Goal: Task Accomplishment & Management: Use online tool/utility

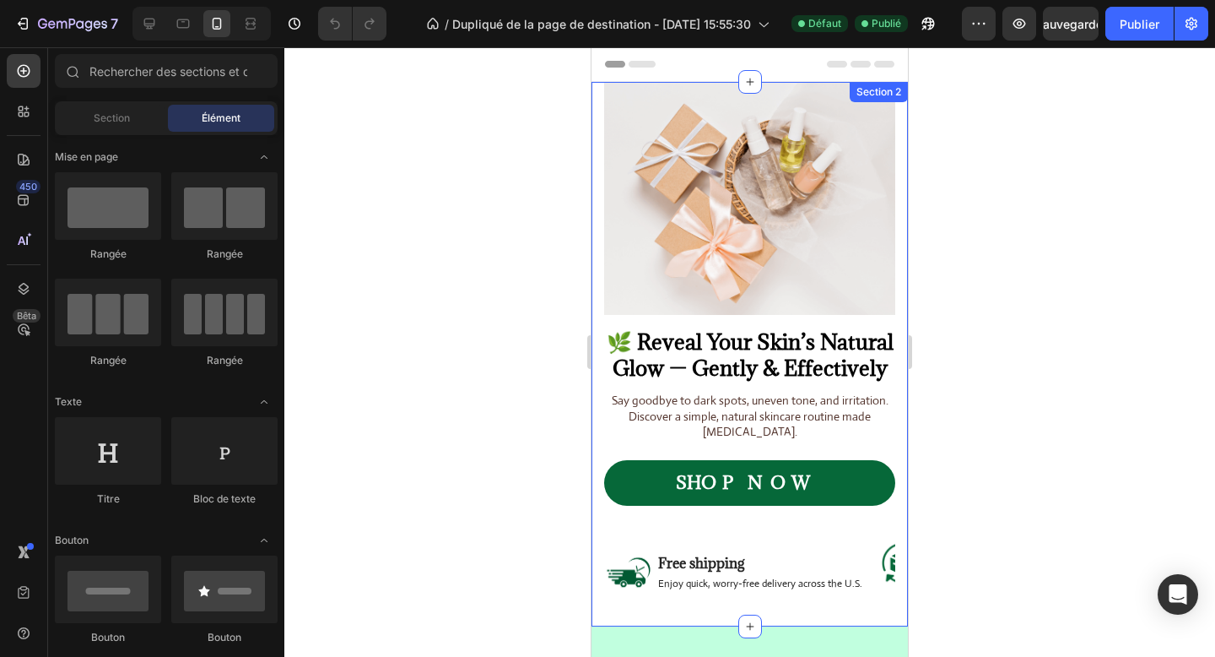
click at [597, 195] on div "Image 🌿 Reveal Your Skin’s Natural Glow — Gently & Effectively Heading Say good…" at bounding box center [750, 354] width 316 height 544
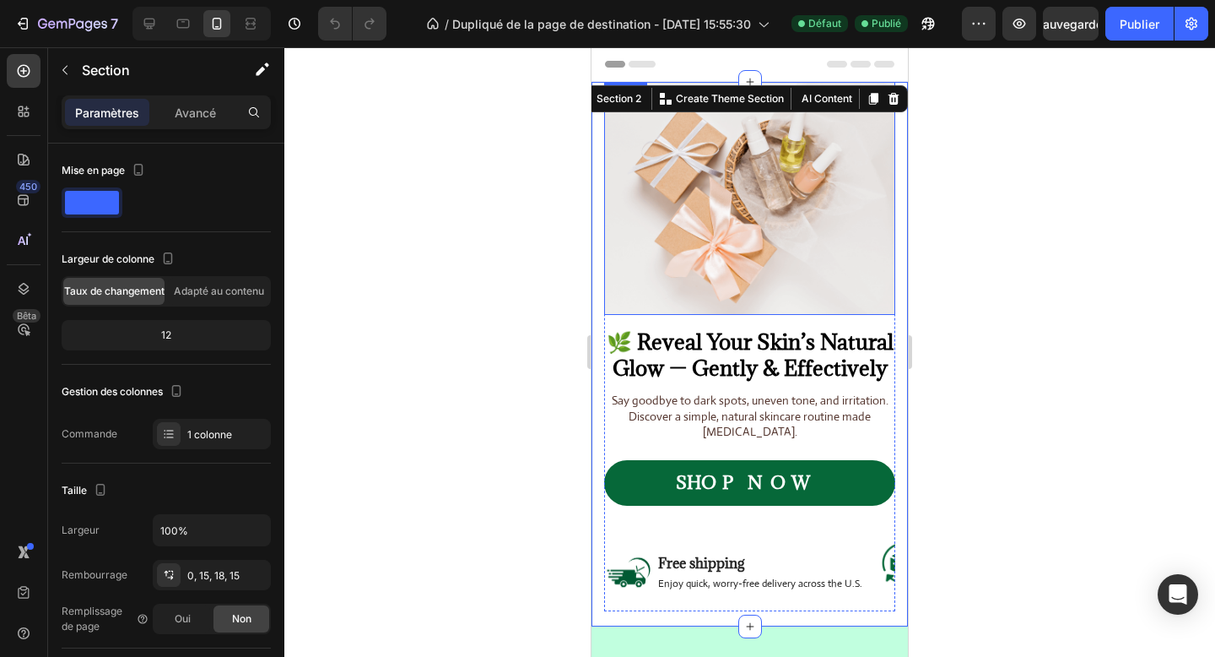
click at [719, 261] on img at bounding box center [749, 198] width 291 height 233
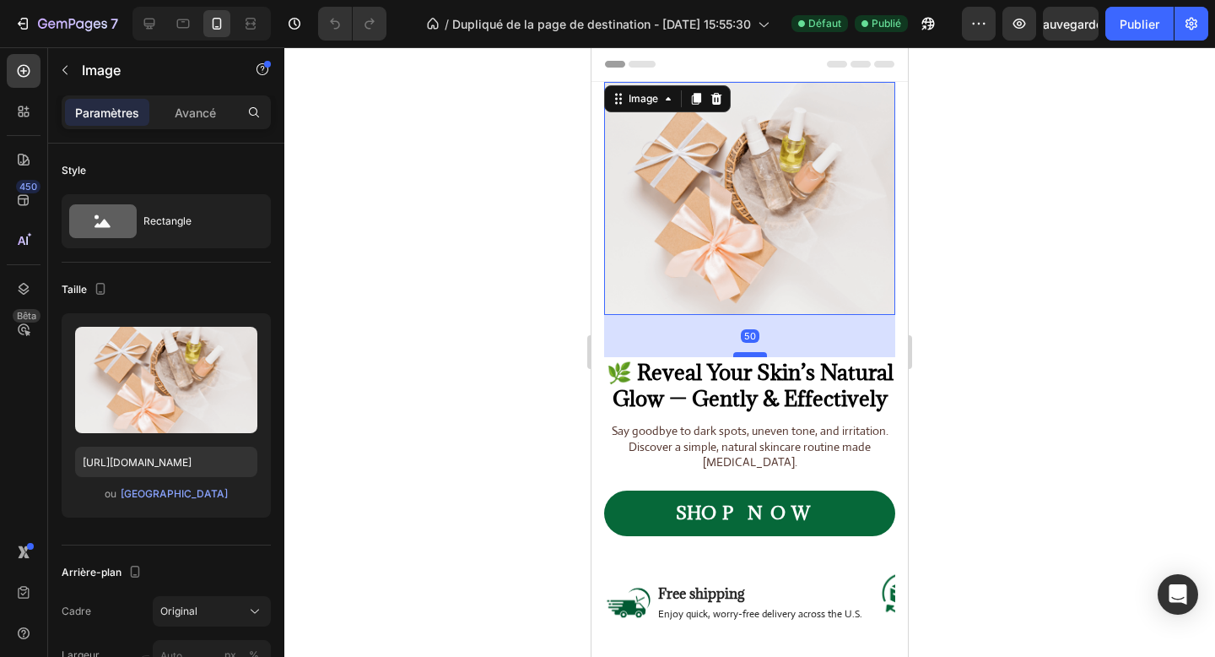
drag, startPoint x: 749, startPoint y: 323, endPoint x: 750, endPoint y: 354, distance: 30.4
click at [750, 354] on div at bounding box center [750, 354] width 34 height 5
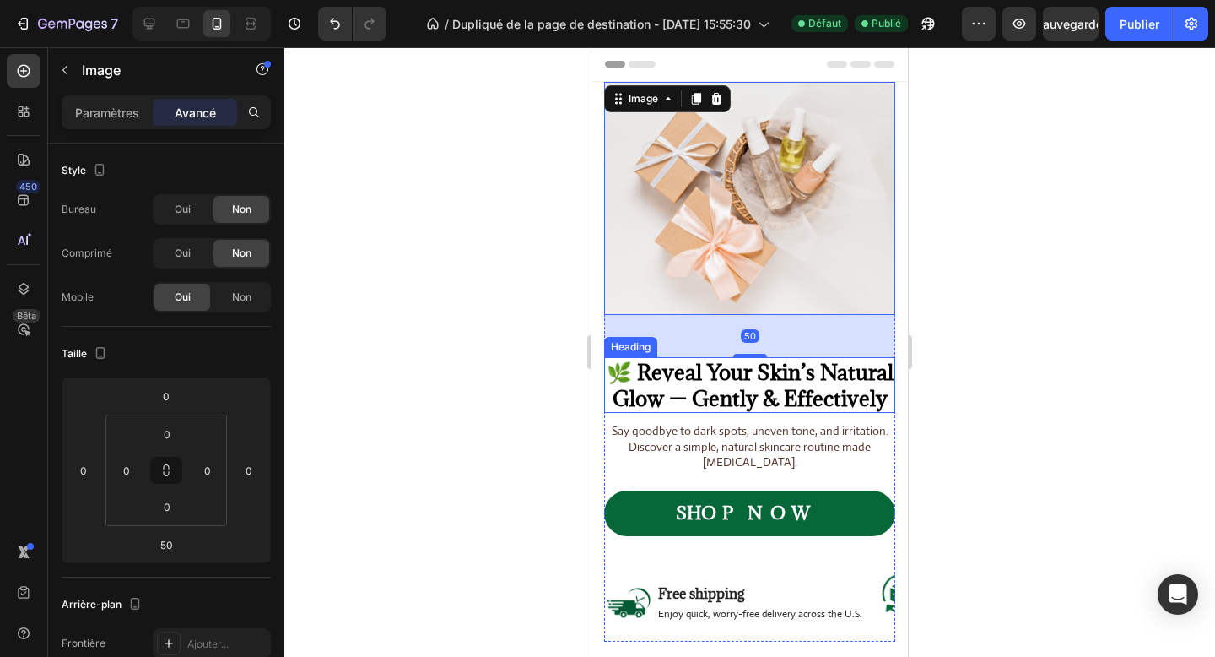
click at [756, 381] on h2 "🌿 Reveal Your Skin’s Natural Glow — Gently & Effectively" at bounding box center [749, 385] width 291 height 56
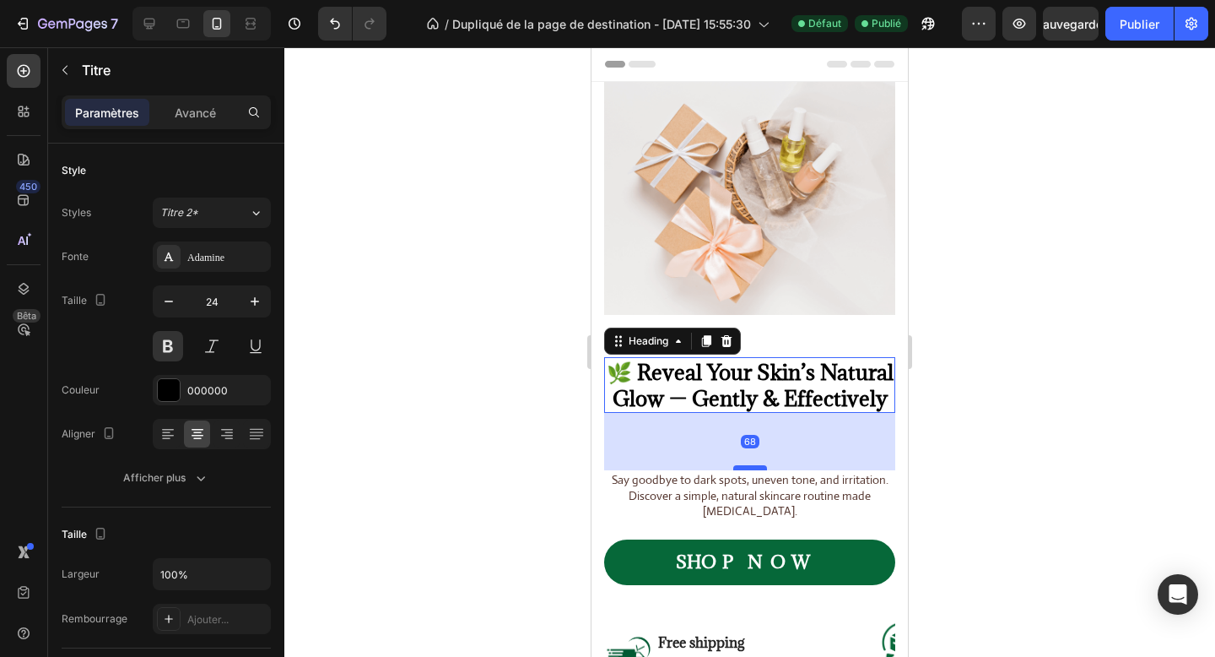
drag, startPoint x: 749, startPoint y: 418, endPoint x: 747, endPoint y: 467, distance: 49.0
click at [747, 467] on div at bounding box center [750, 467] width 34 height 5
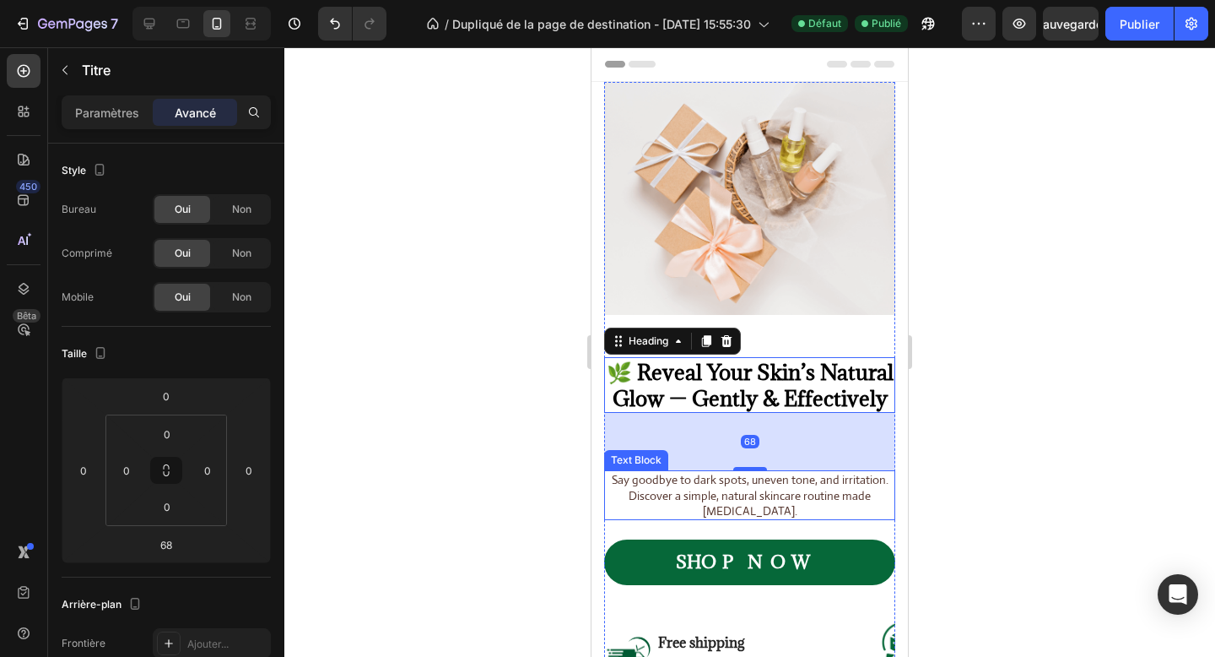
click at [759, 484] on p "Say goodbye to dark spots, uneven tone, and irritation. Discover a simple, natu…" at bounding box center [750, 495] width 288 height 46
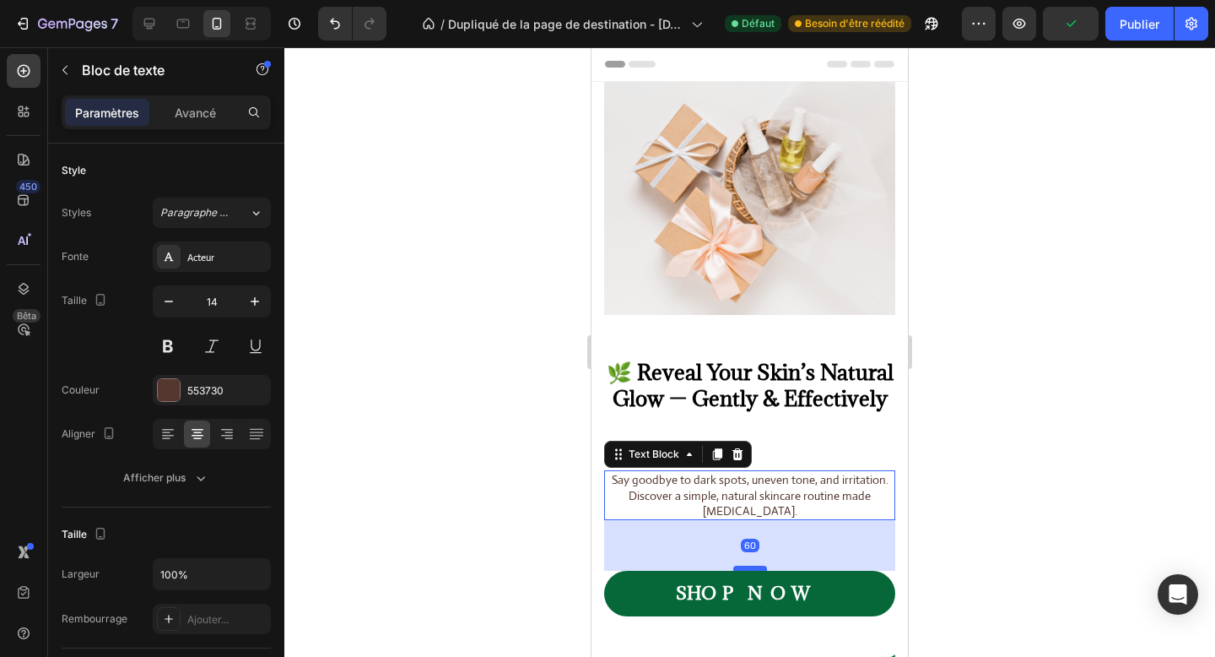
drag, startPoint x: 747, startPoint y: 536, endPoint x: 747, endPoint y: 567, distance: 31.2
click at [747, 567] on div at bounding box center [750, 567] width 34 height 5
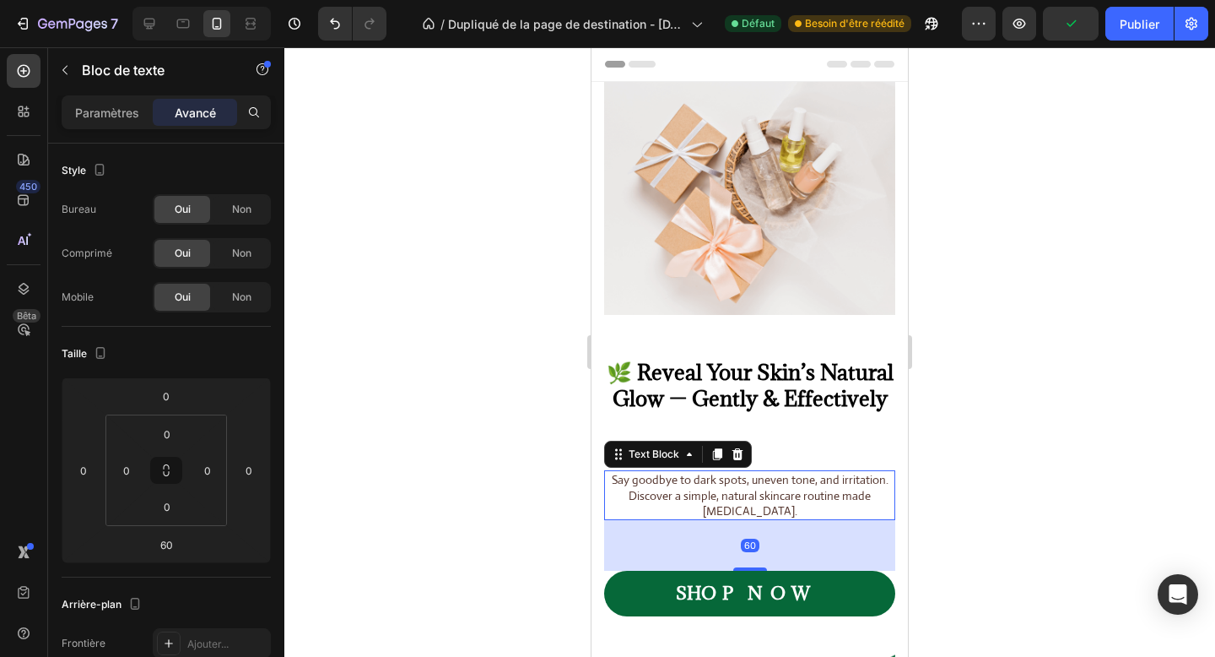
click at [959, 534] on div at bounding box center [749, 351] width 931 height 609
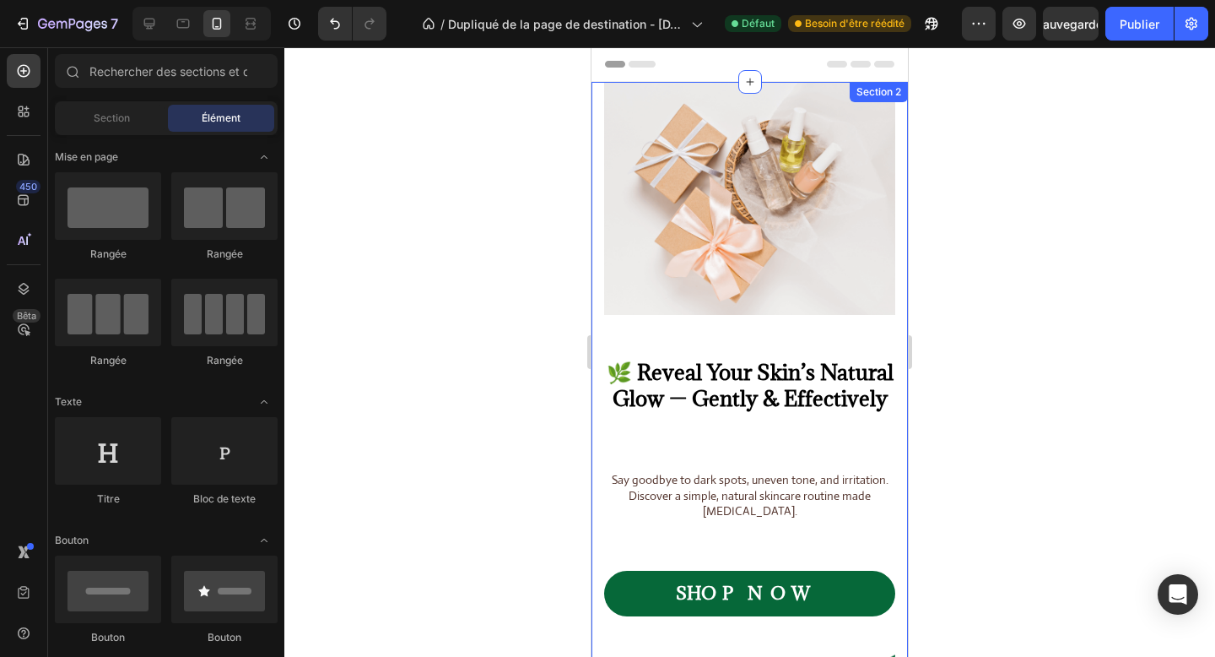
click at [598, 523] on div "Image 🌿 Reveal Your Skin’s Natural Glow — Gently & Effectively Heading Say good…" at bounding box center [750, 409] width 316 height 655
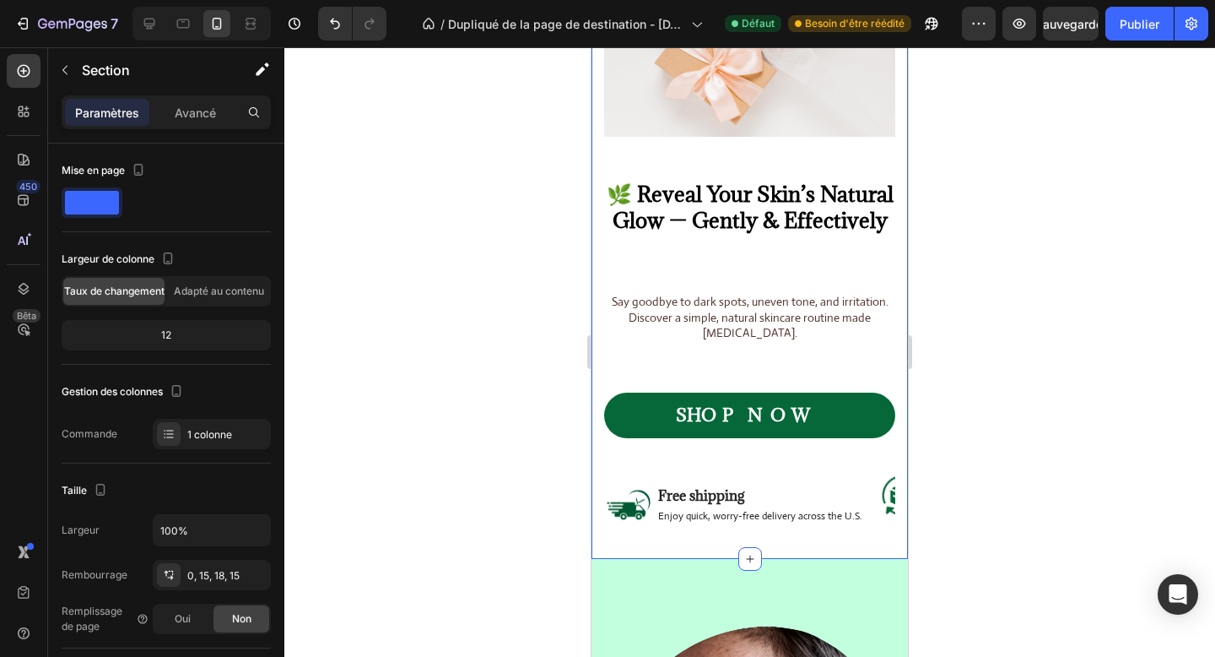
scroll to position [180, 0]
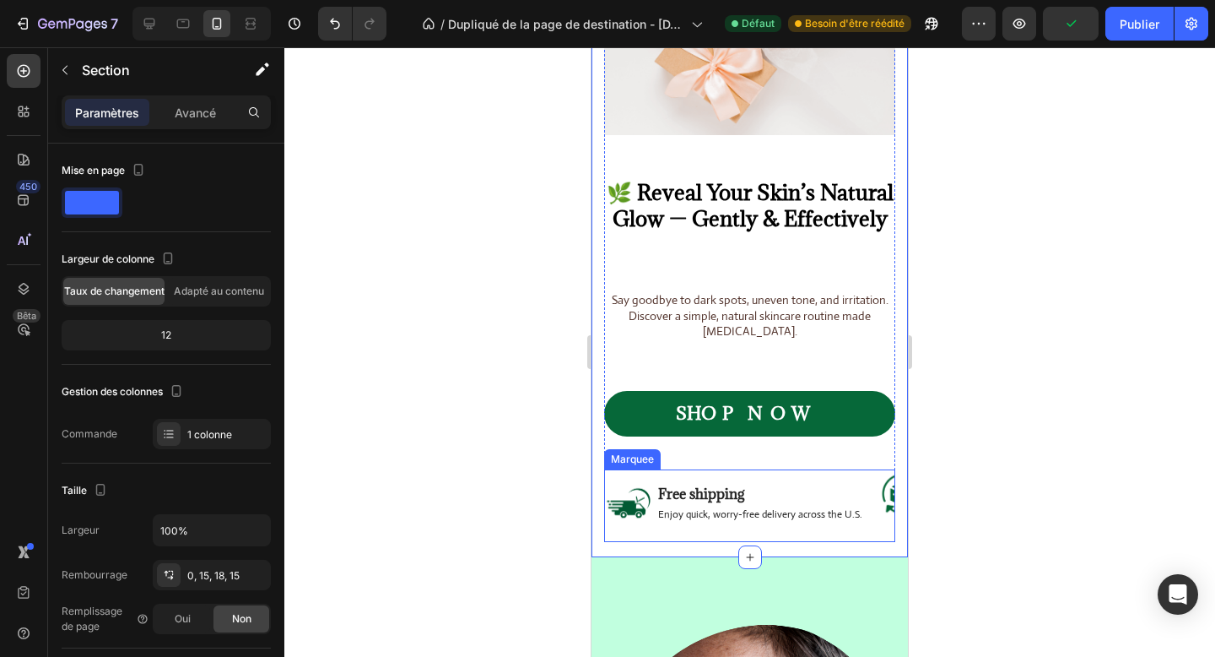
click at [776, 478] on div "Image Free shipping Text Block Enjoy quick, worry-free delivery across the U.S.…" at bounding box center [1138, 505] width 1066 height 73
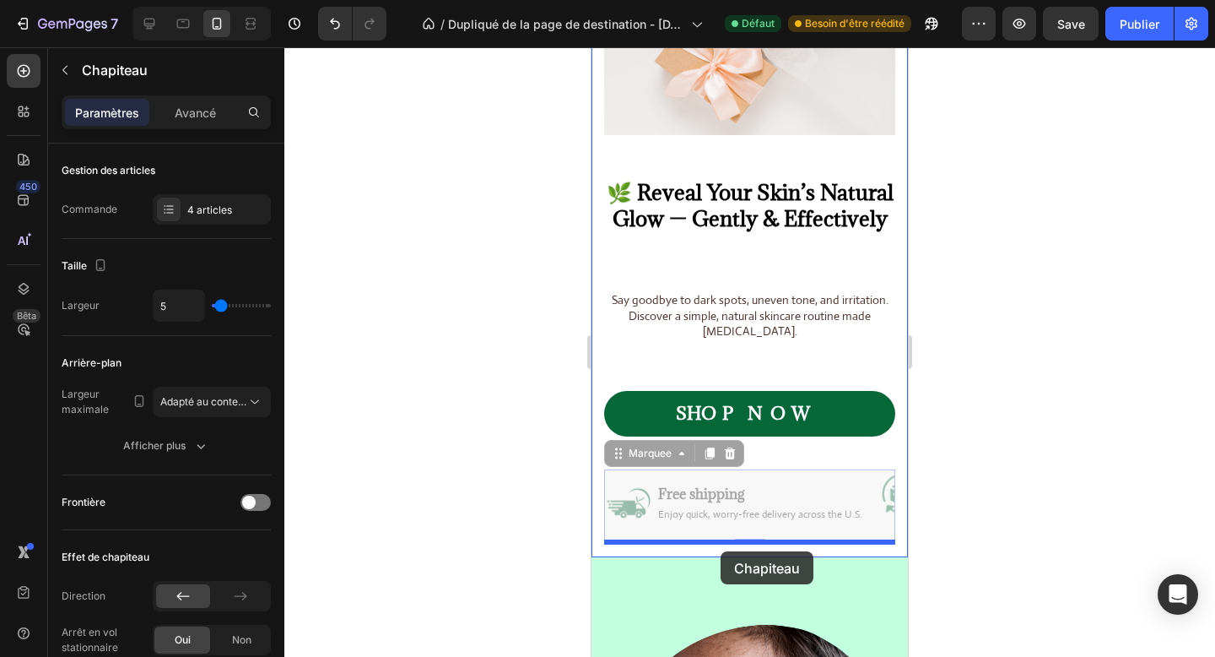
drag, startPoint x: 641, startPoint y: 451, endPoint x: 721, endPoint y: 551, distance: 127.3
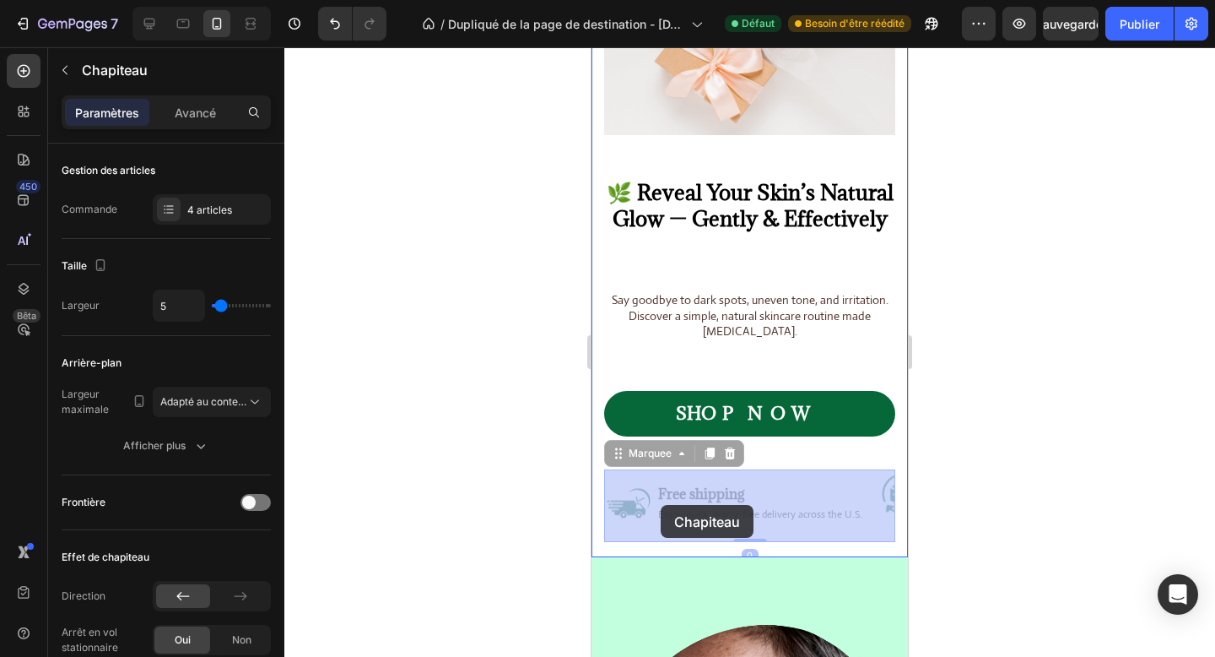
drag, startPoint x: 641, startPoint y: 456, endPoint x: 661, endPoint y: 505, distance: 53.0
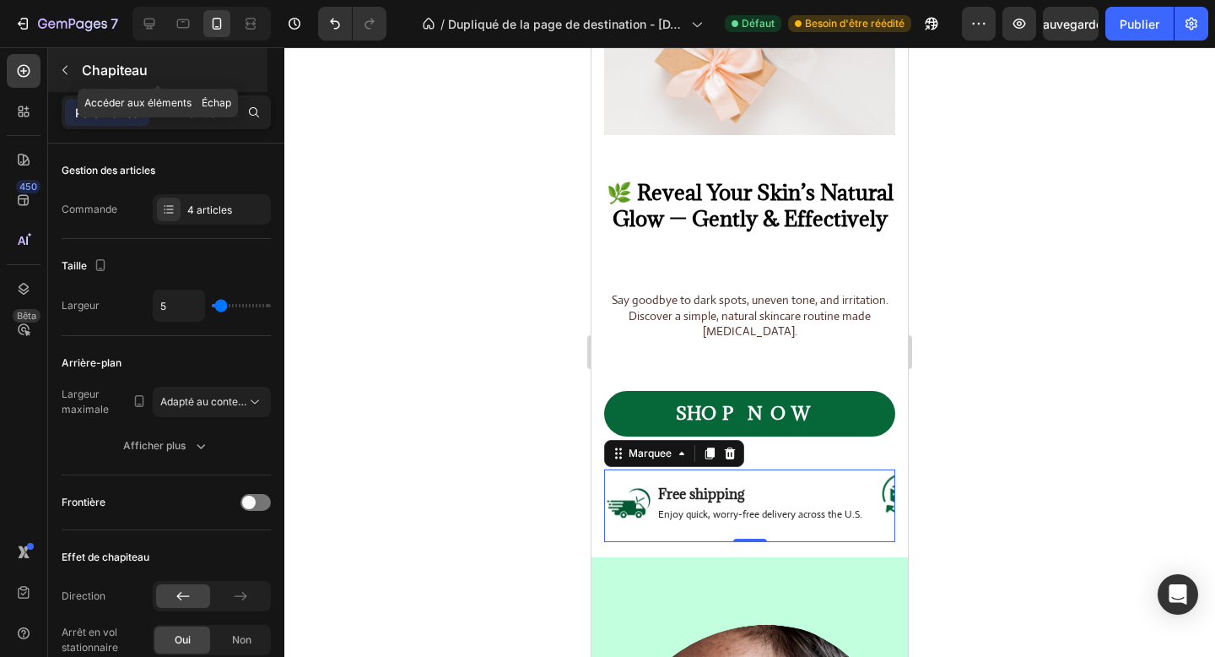
click at [125, 67] on font "Chapiteau" at bounding box center [115, 70] width 66 height 17
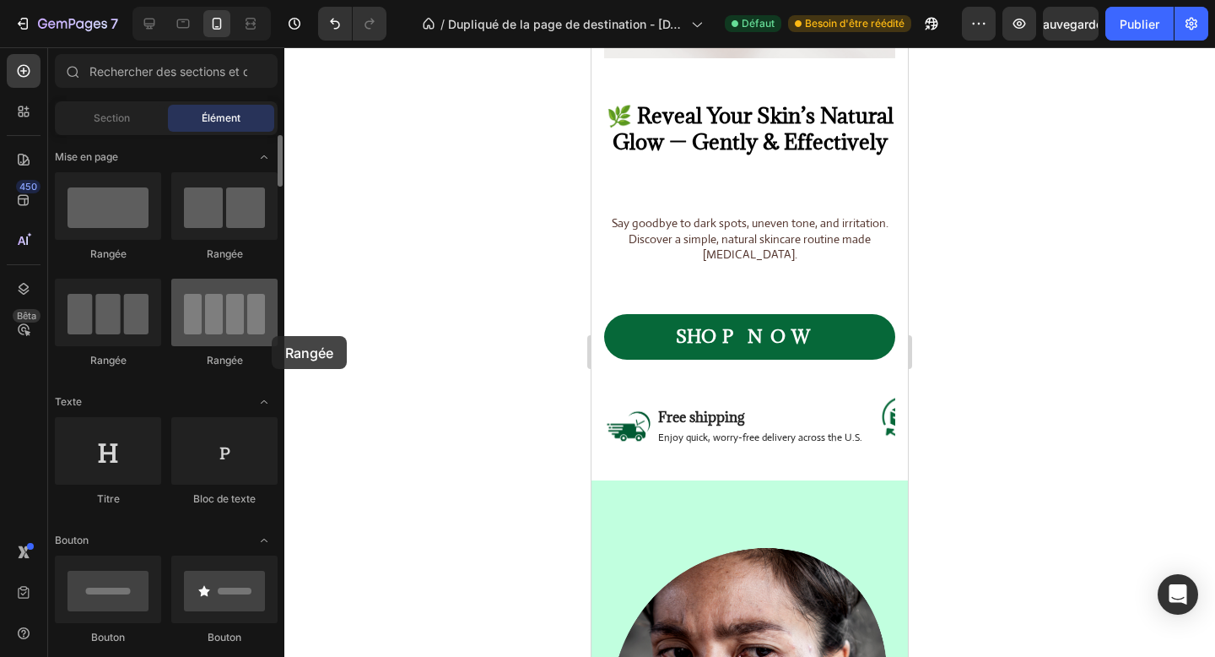
scroll to position [273, 0]
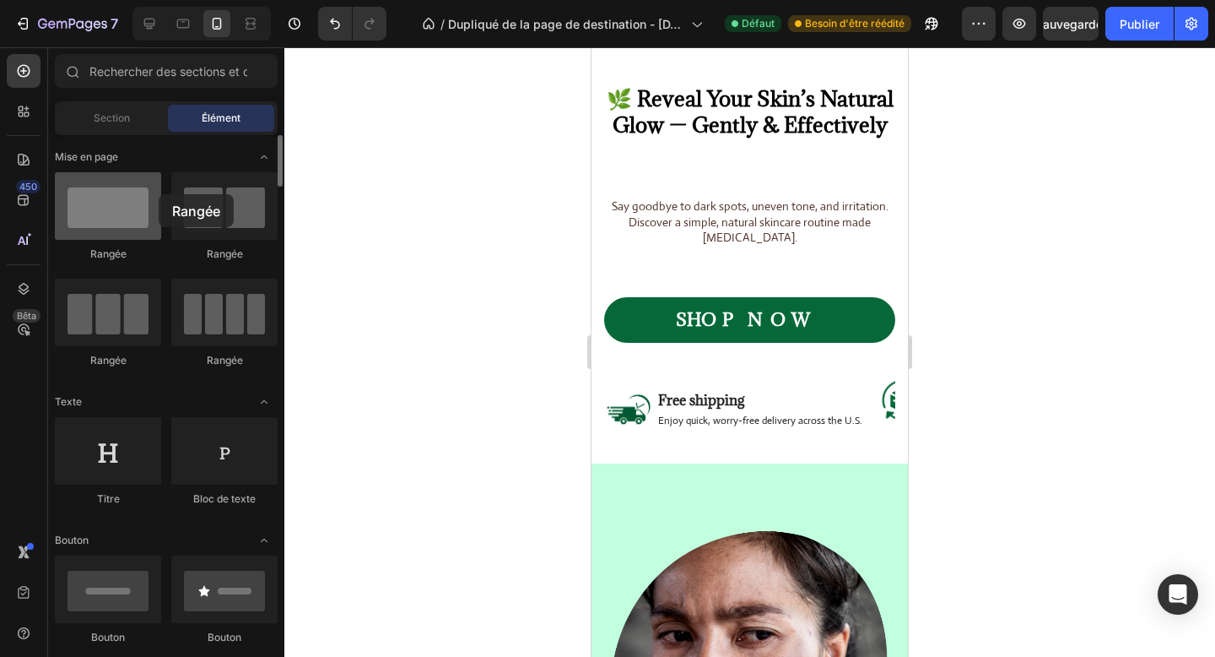
drag, startPoint x: 108, startPoint y: 222, endPoint x: 158, endPoint y: 189, distance: 59.7
click at [158, 192] on div at bounding box center [108, 206] width 106 height 68
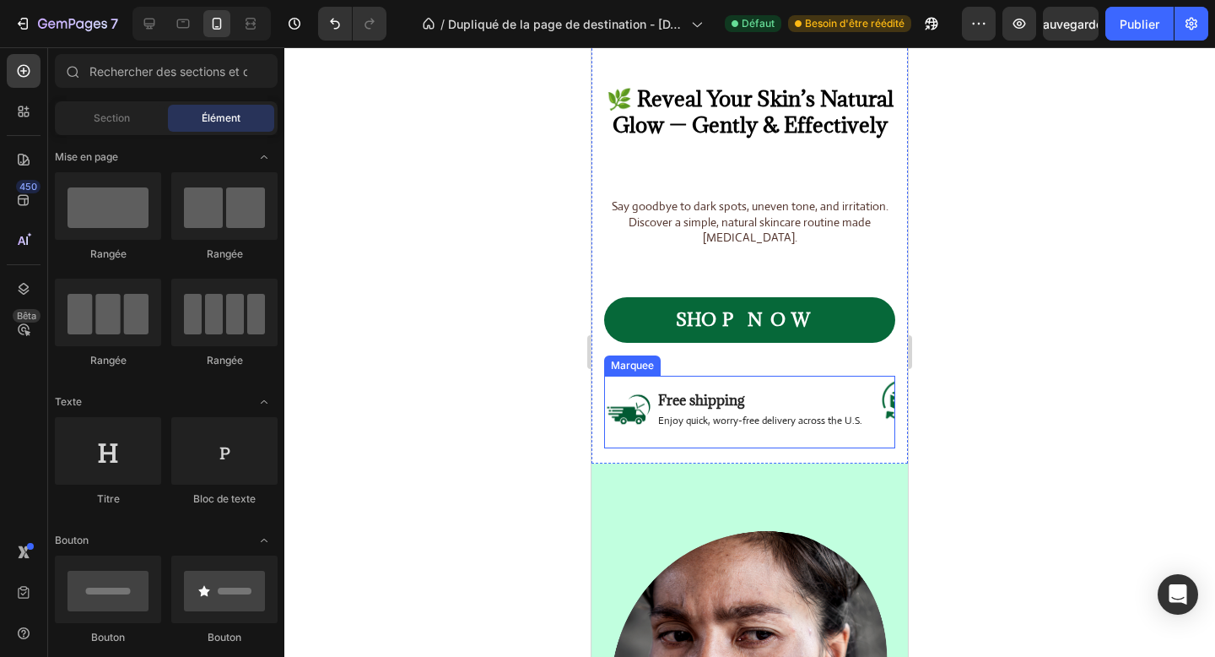
click at [715, 441] on div "Image Free shipping Text Block Enjoy quick, worry-free delivery across the U.S.…" at bounding box center [1138, 412] width 1066 height 73
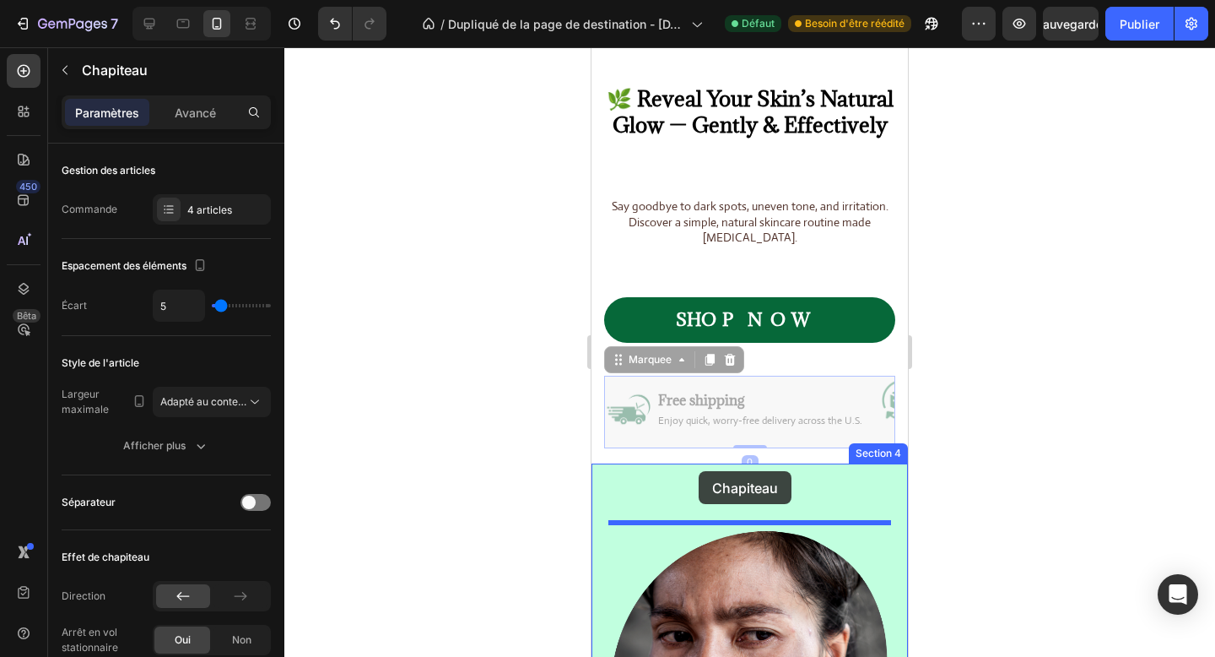
drag, startPoint x: 619, startPoint y: 360, endPoint x: 699, endPoint y: 471, distance: 137.2
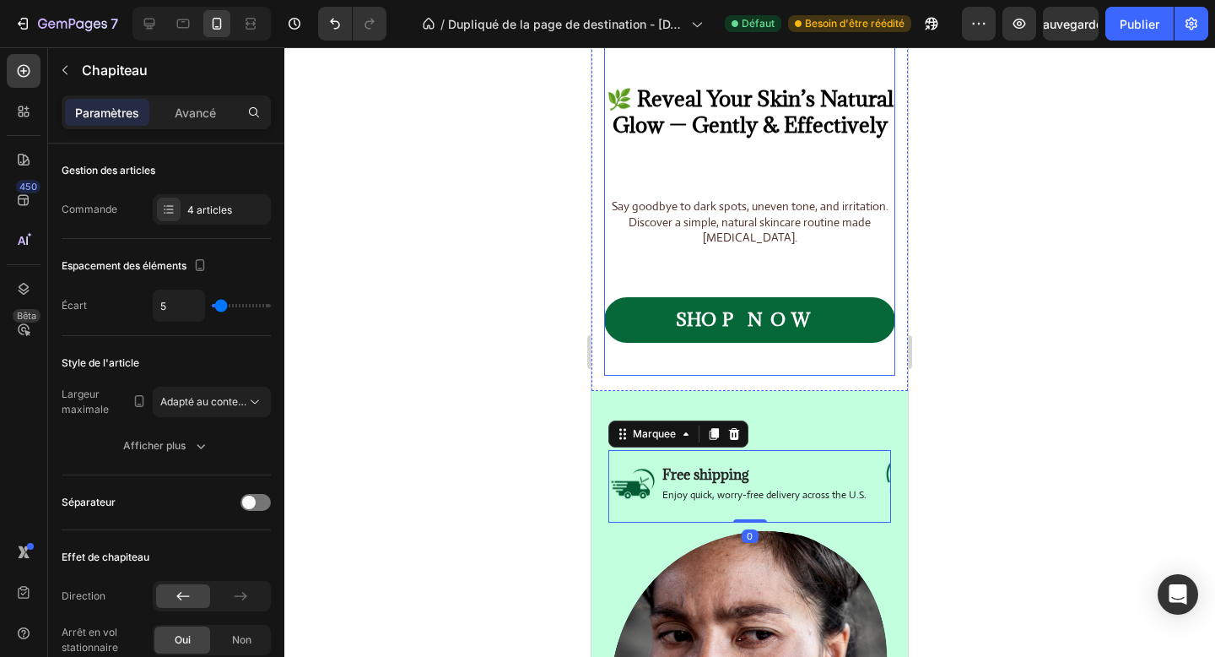
click at [706, 374] on div "SHOP NOW Button" at bounding box center [749, 336] width 291 height 78
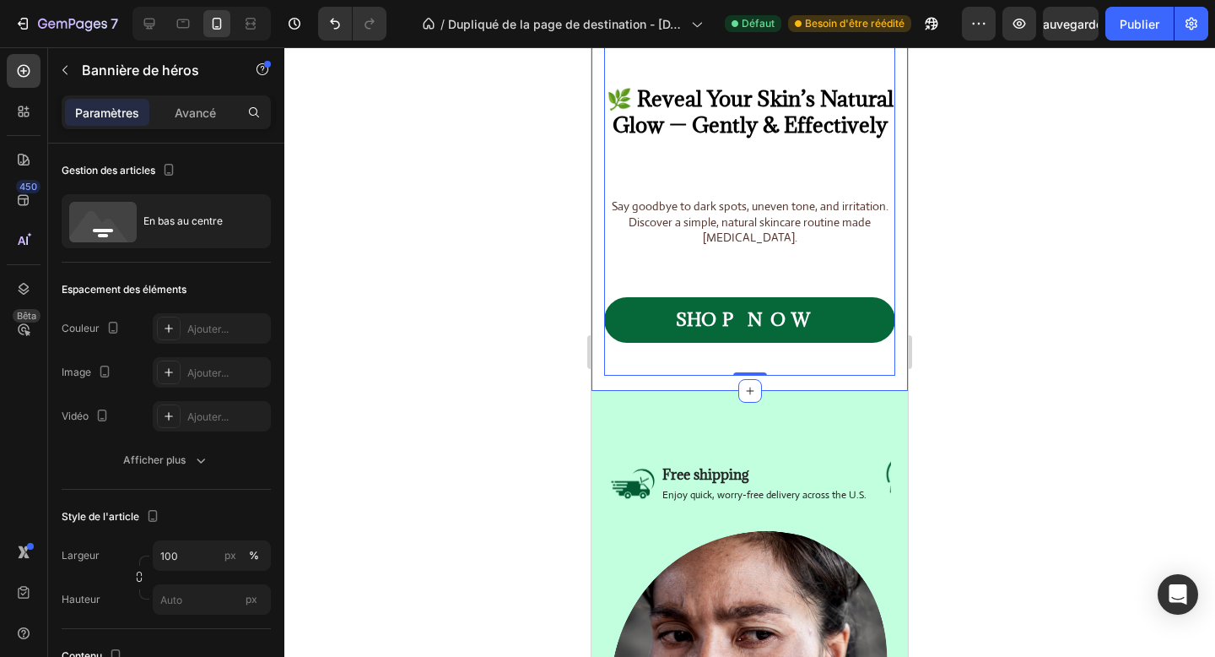
click at [682, 381] on div "Image 🌿 Reveal Your Skin’s Natural Glow — Gently & Effectively Heading Say good…" at bounding box center [750, 99] width 316 height 582
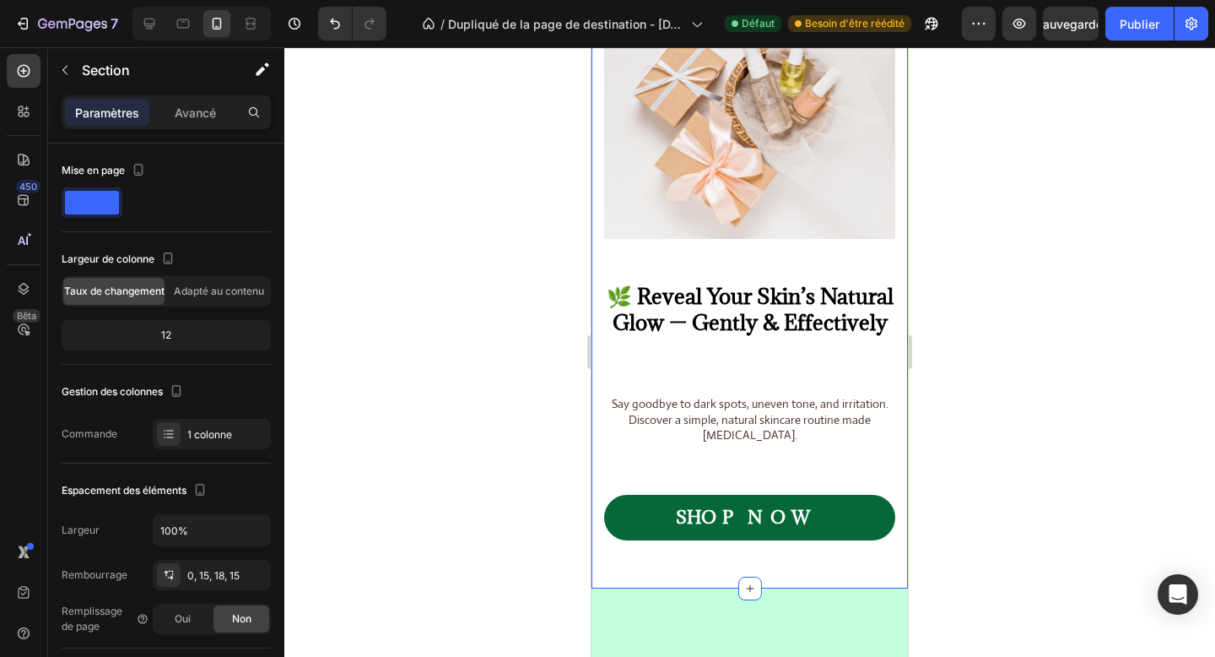
scroll to position [62, 0]
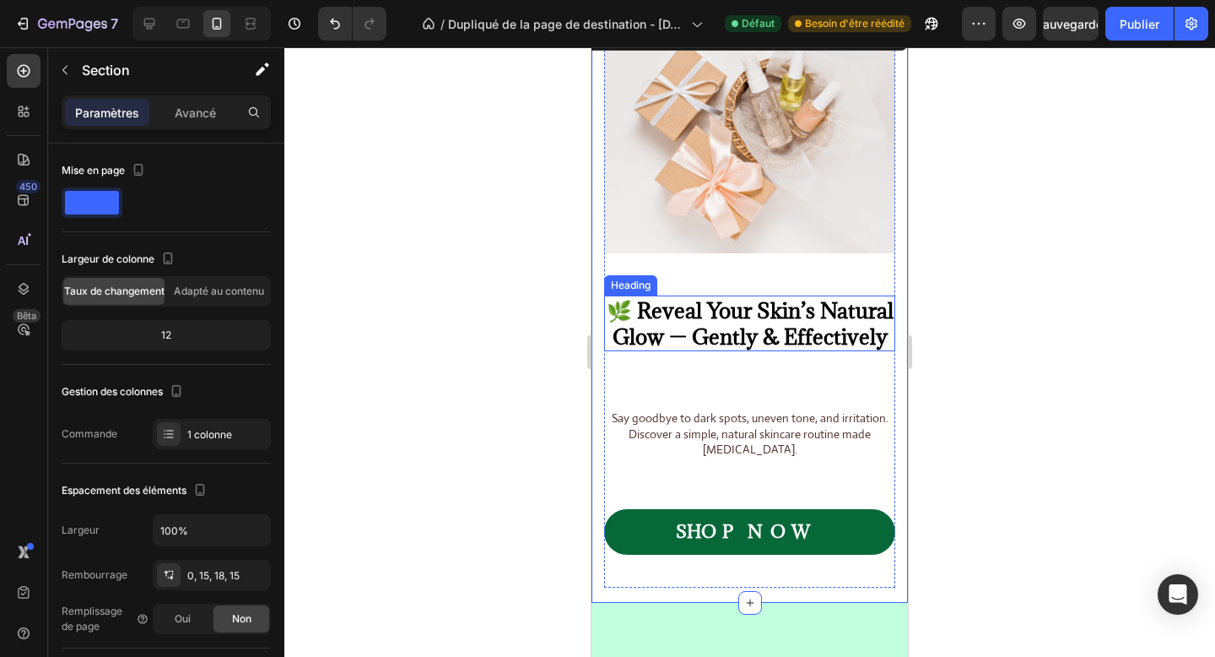
click at [751, 338] on h2 "🌿 Reveal Your Skin’s Natural Glow — Gently & Effectively" at bounding box center [749, 323] width 291 height 56
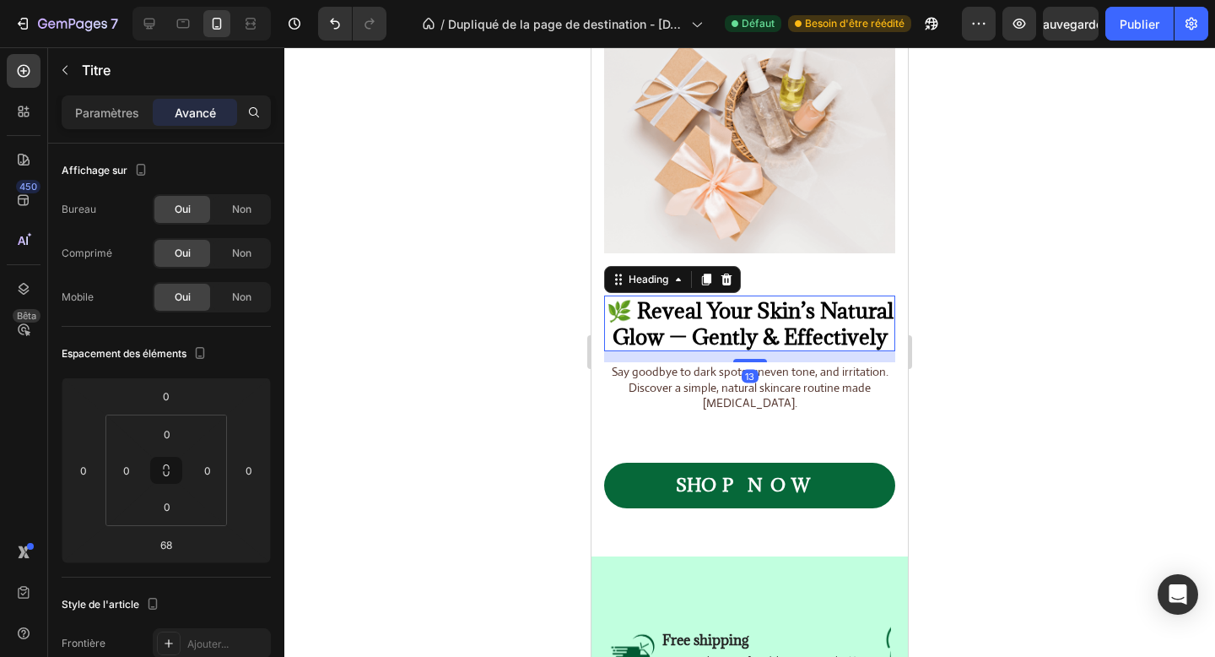
drag, startPoint x: 745, startPoint y: 403, endPoint x: 747, endPoint y: 357, distance: 46.4
click at [747, 351] on div "13" at bounding box center [749, 351] width 291 height 0
type input "13"
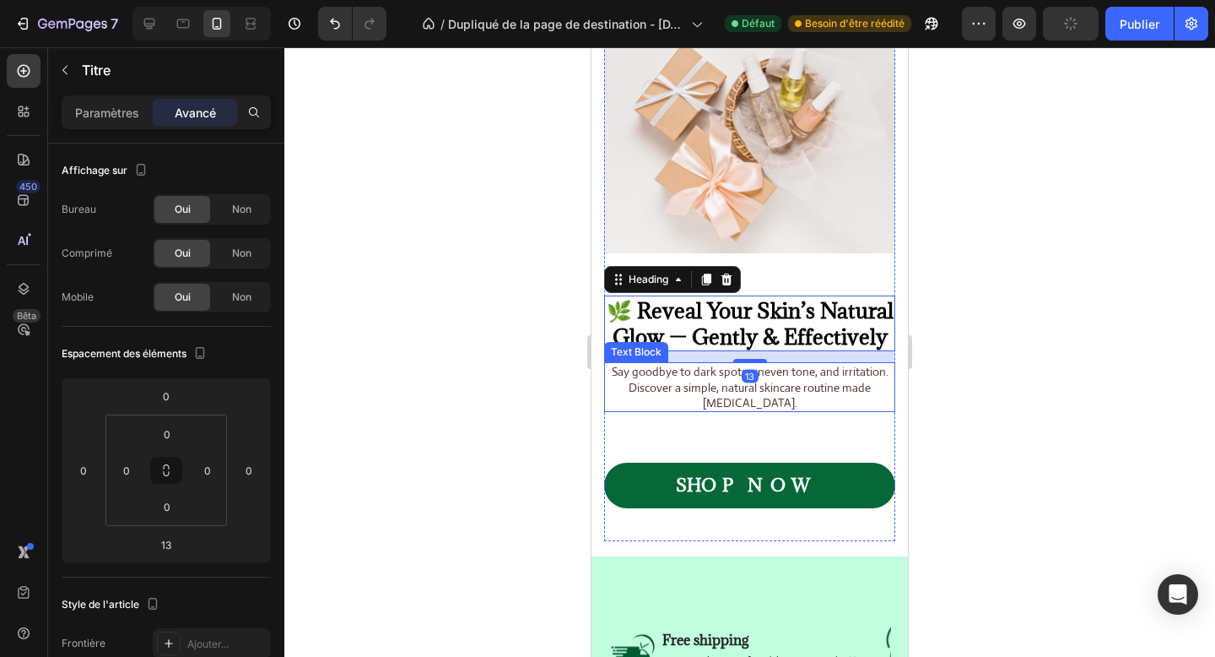
click at [760, 388] on p "Say goodbye to dark spots, uneven tone, and irritation. Discover a simple, natu…" at bounding box center [750, 387] width 288 height 46
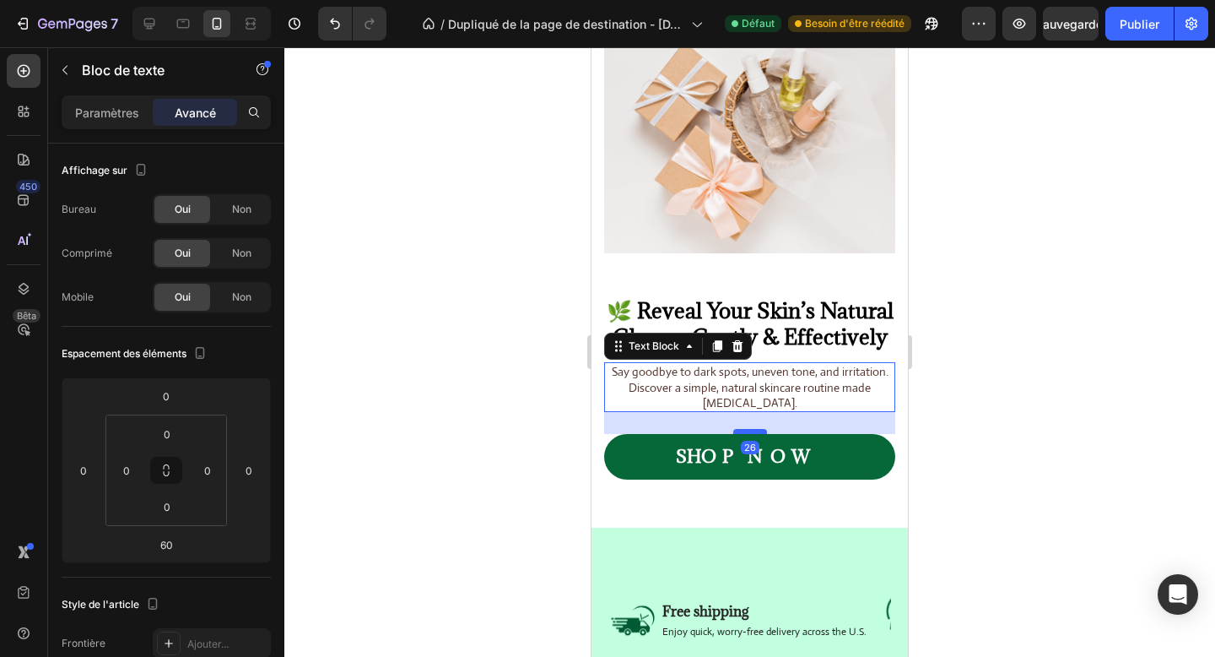
drag, startPoint x: 752, startPoint y: 461, endPoint x: 752, endPoint y: 433, distance: 27.8
click at [752, 433] on div at bounding box center [750, 431] width 34 height 5
type input "27"
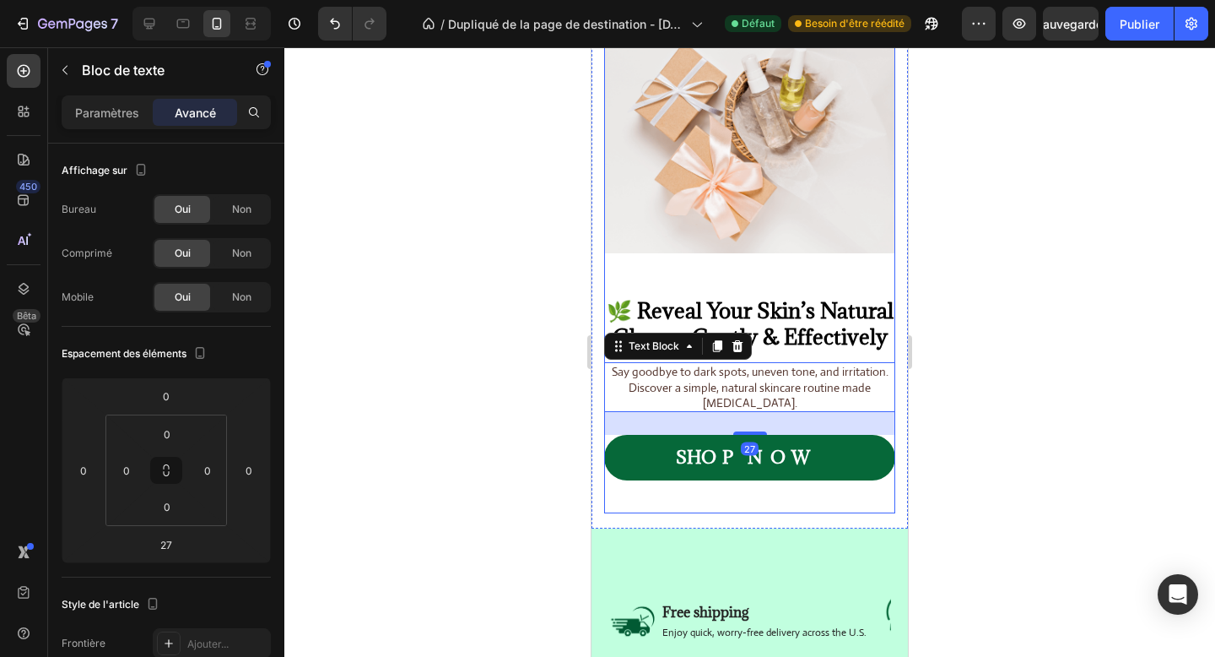
scroll to position [0, 0]
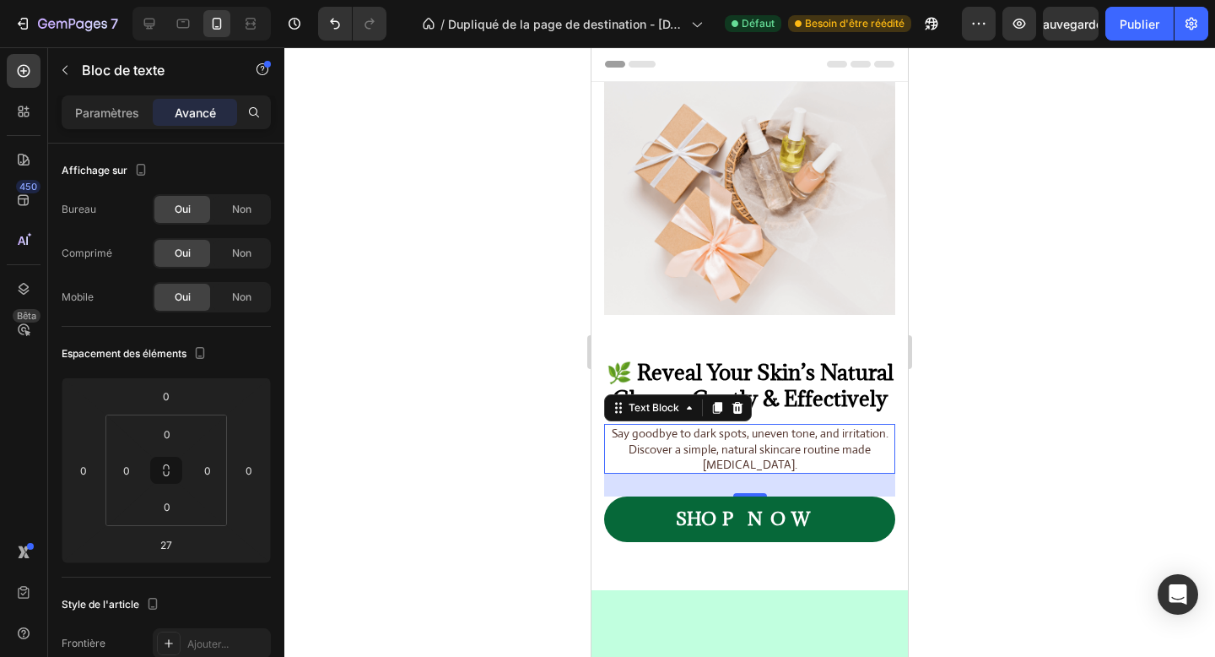
click at [1007, 381] on div at bounding box center [749, 351] width 931 height 609
